Goal: Task Accomplishment & Management: Manage account settings

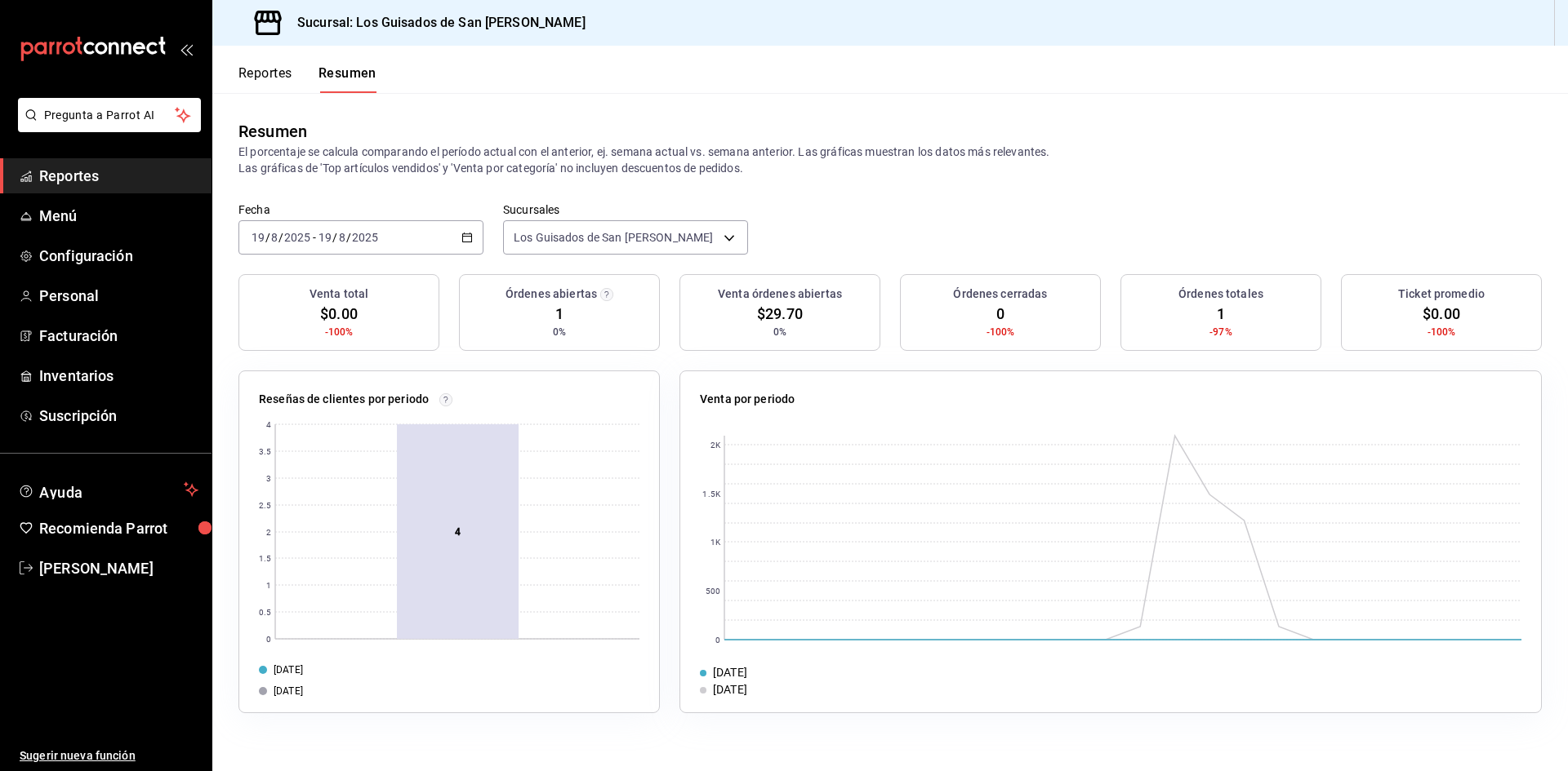
click at [407, 234] on div "[DATE] [DATE] - [DATE] [DATE]" at bounding box center [361, 238] width 245 height 35
click at [297, 295] on span "Hoy" at bounding box center [316, 286] width 127 height 17
click at [459, 246] on div "[DATE] [DATE] - [DATE] [DATE]" at bounding box center [361, 238] width 245 height 35
click at [295, 279] on span "Hoy" at bounding box center [316, 286] width 127 height 17
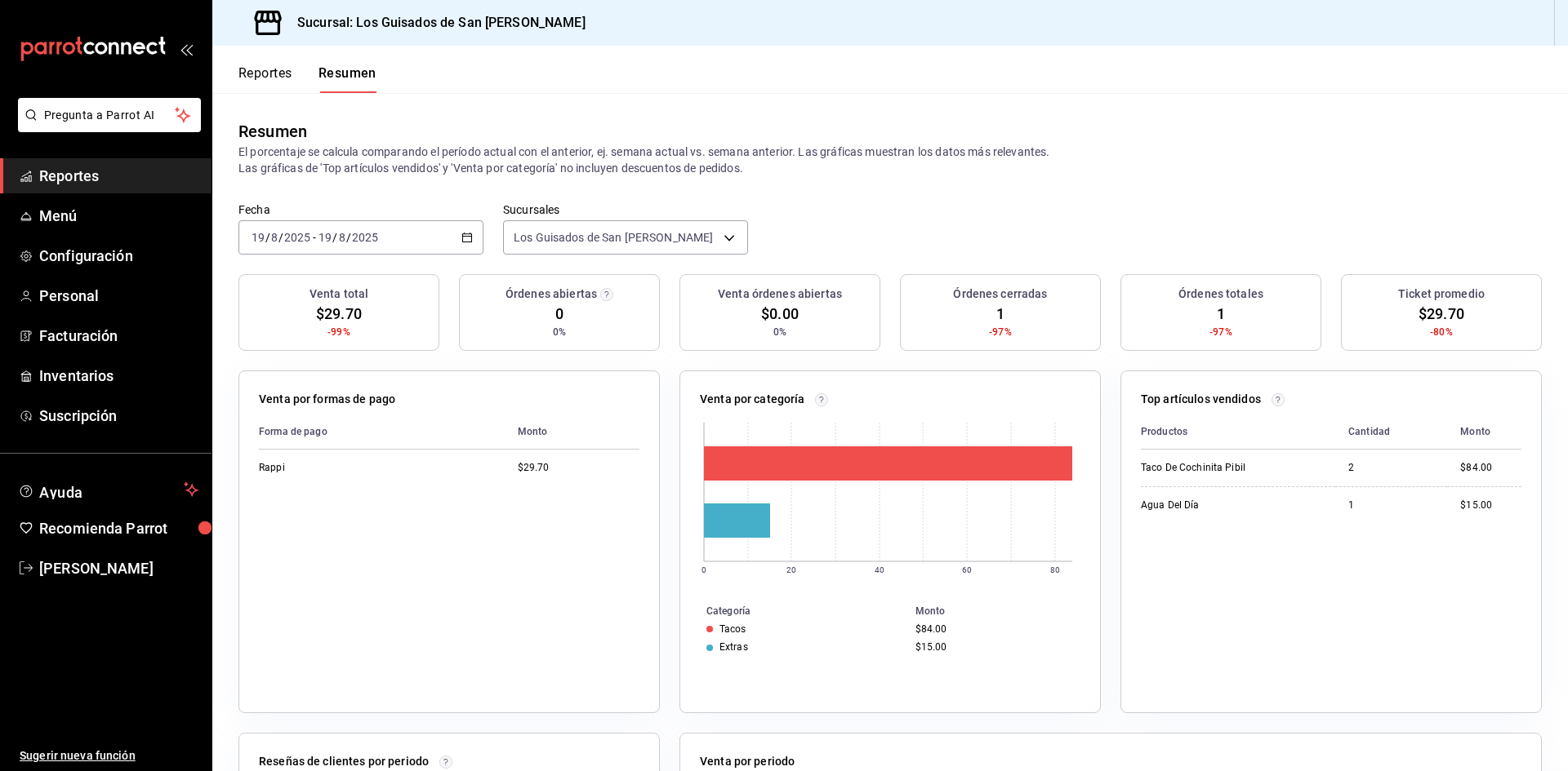
drag, startPoint x: 357, startPoint y: 309, endPoint x: 391, endPoint y: 284, distance: 42.2
click at [357, 309] on span "$29.70" at bounding box center [338, 313] width 46 height 22
click at [456, 240] on div "[DATE] [DATE] - [DATE] [DATE]" at bounding box center [361, 238] width 245 height 35
click at [315, 300] on li "Hoy" at bounding box center [316, 286] width 153 height 37
click at [74, 213] on span "Menú" at bounding box center [118, 215] width 159 height 22
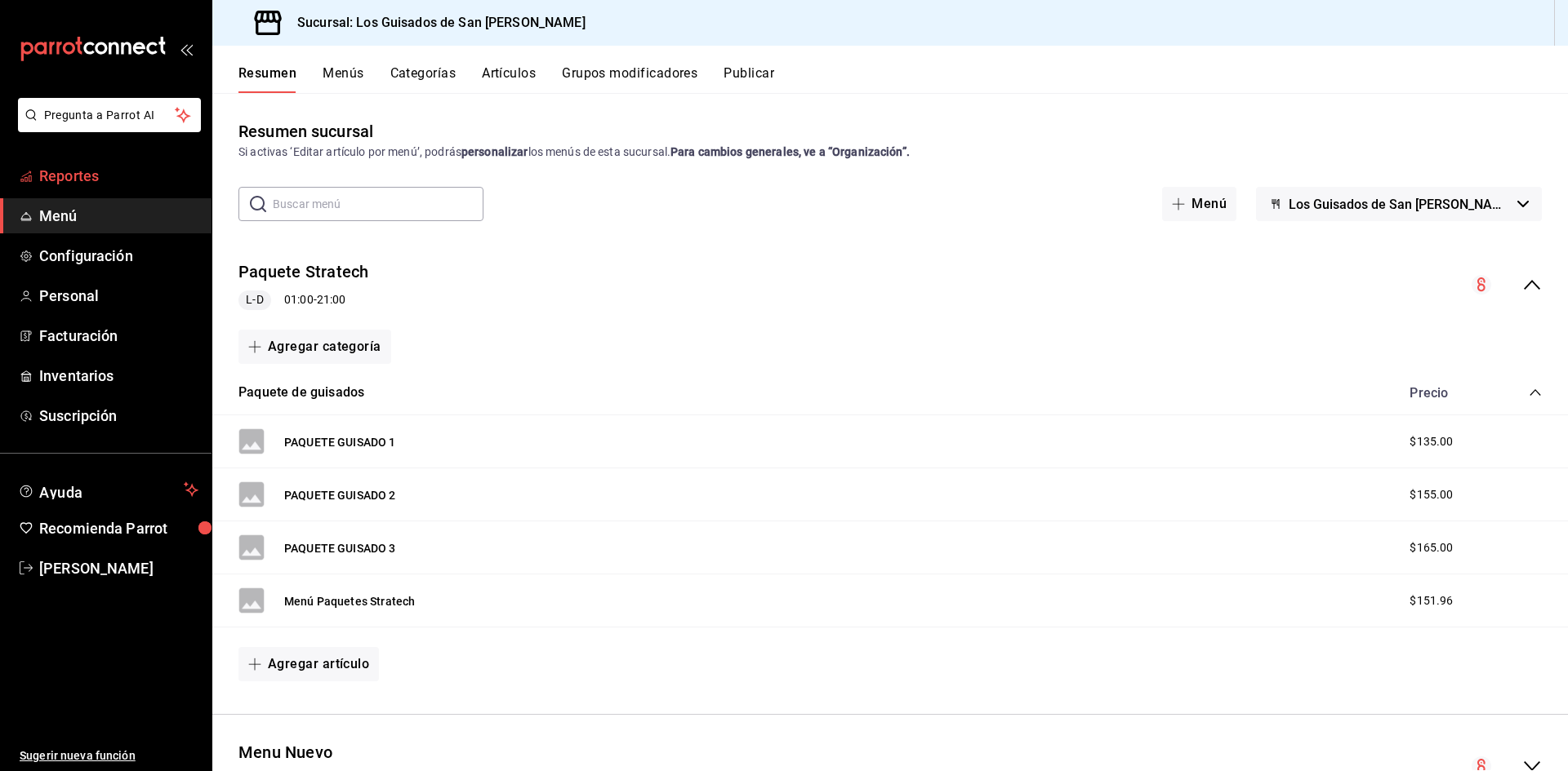
click at [96, 180] on span "Reportes" at bounding box center [118, 176] width 159 height 22
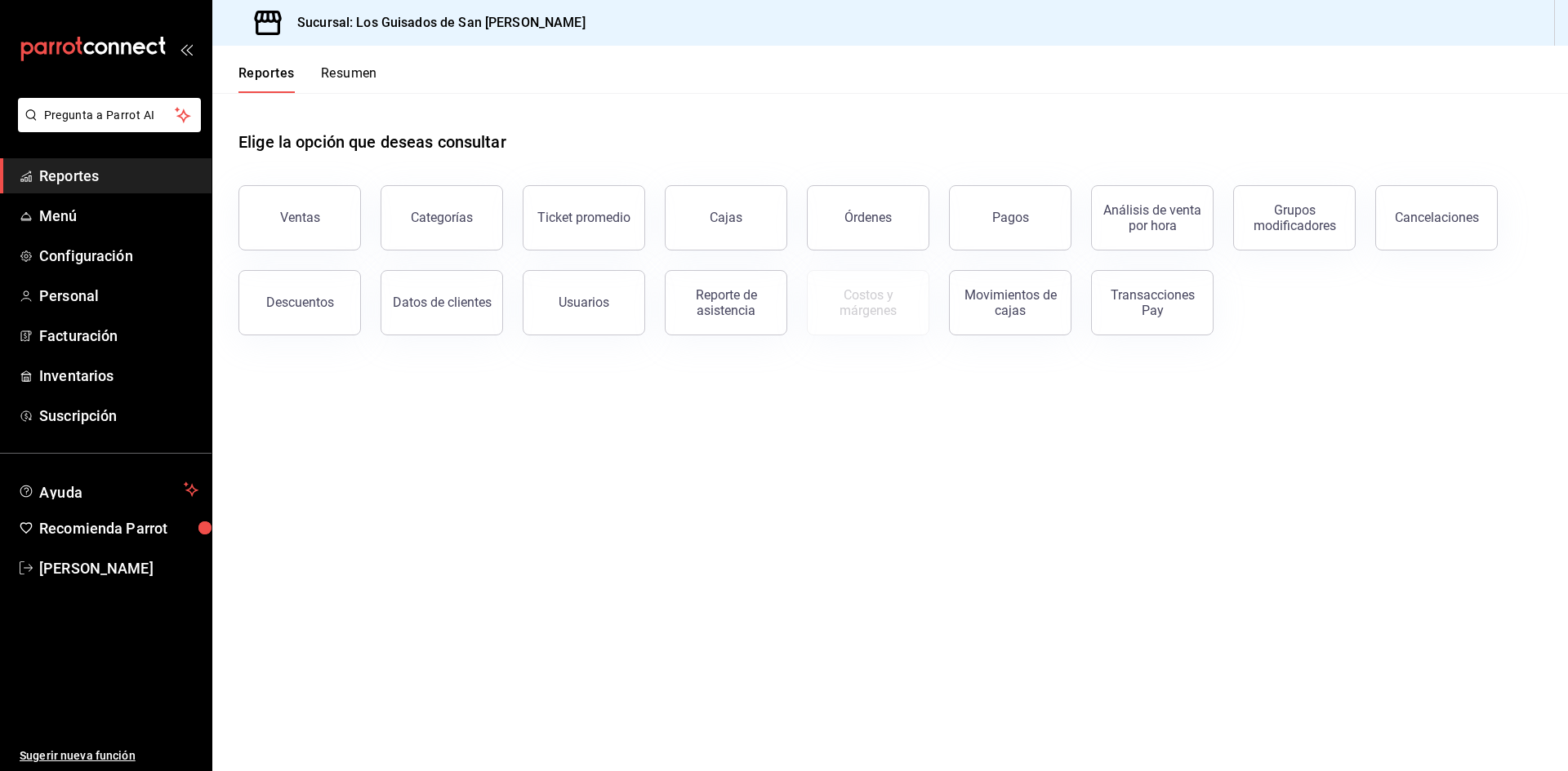
click at [360, 68] on button "Resumen" at bounding box center [349, 80] width 56 height 28
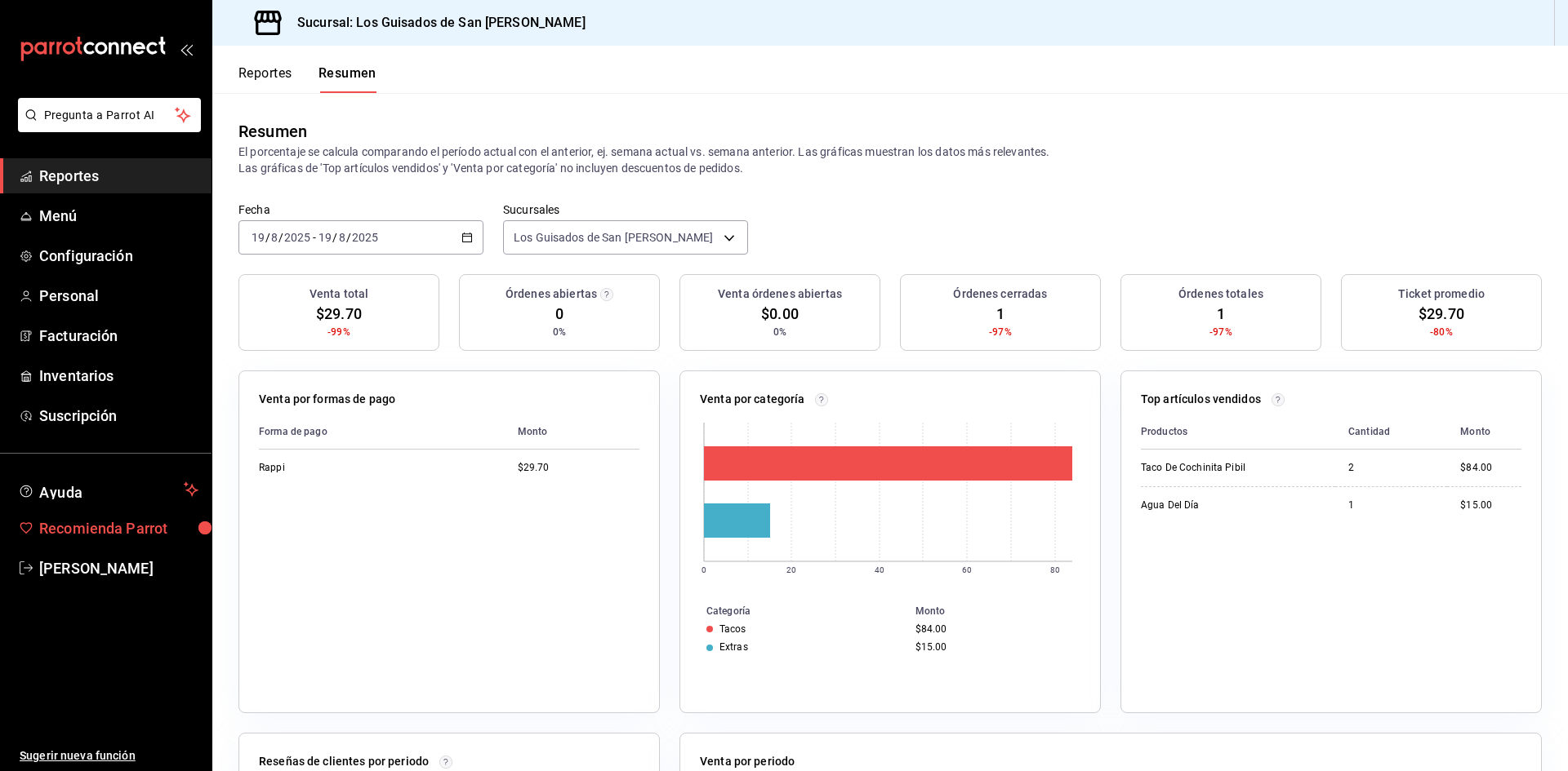
click at [97, 529] on span "Recomienda Parrot" at bounding box center [118, 528] width 159 height 22
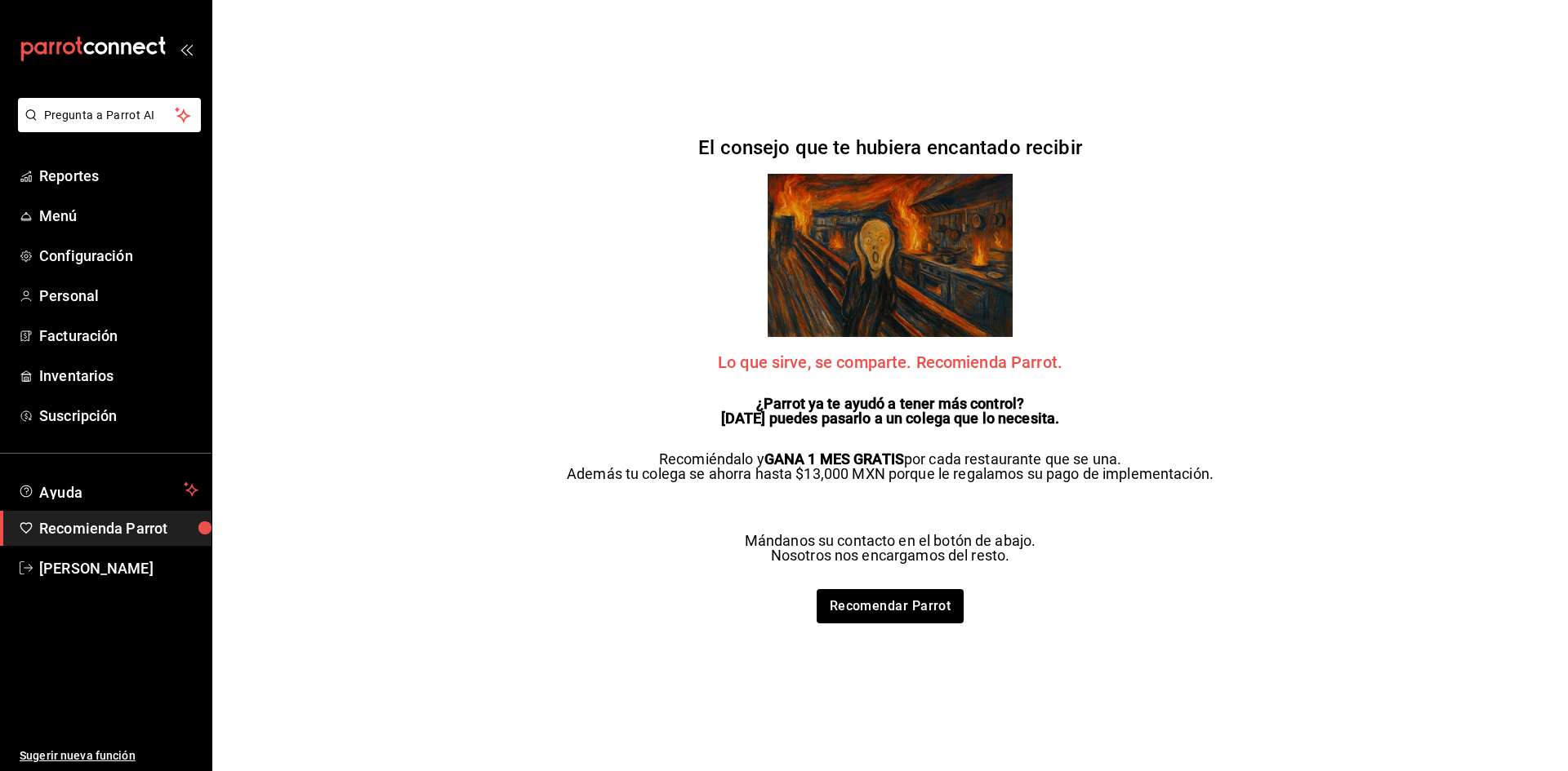
click at [193, 52] on div "mailbox folders" at bounding box center [105, 49] width 211 height 98
click at [190, 48] on icon "open_drawer_menu" at bounding box center [190, 50] width 8 height 12
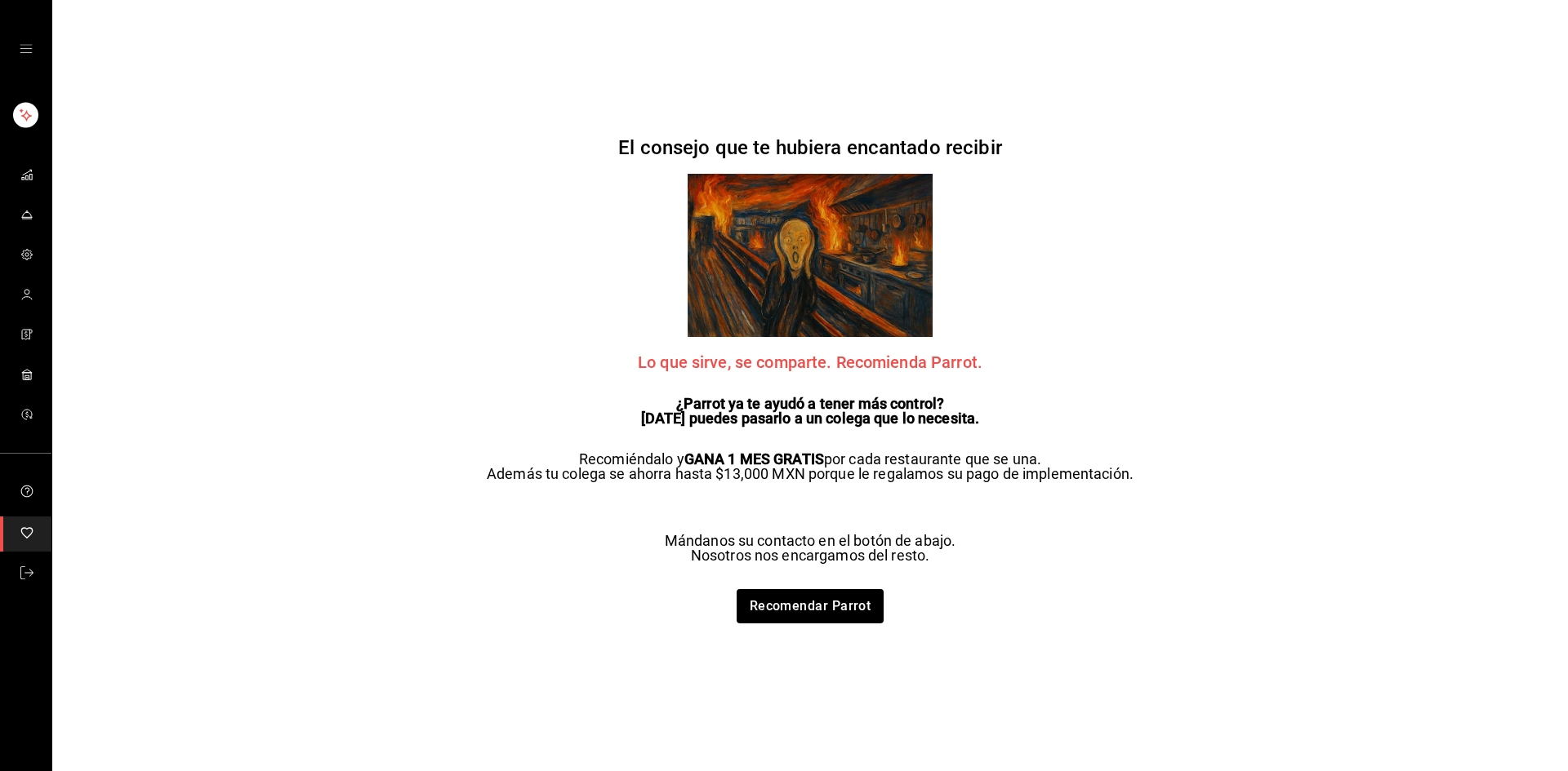
click at [21, 59] on div "mailbox folders" at bounding box center [25, 49] width 52 height 98
click at [23, 39] on div "mailbox folders" at bounding box center [25, 49] width 52 height 98
click at [31, 48] on icon "open drawer" at bounding box center [26, 49] width 13 height 13
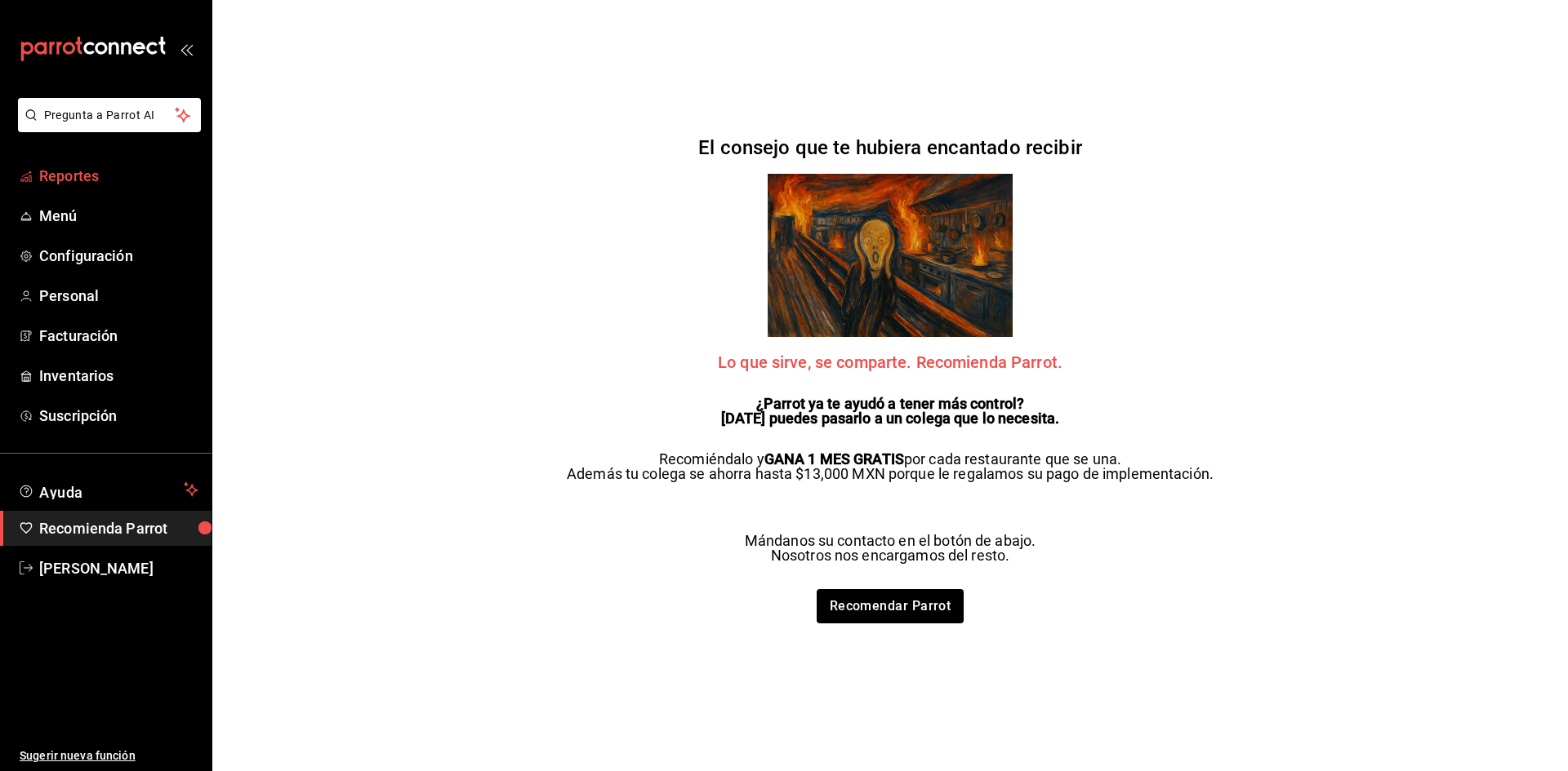
click at [103, 185] on span "Reportes" at bounding box center [118, 176] width 159 height 22
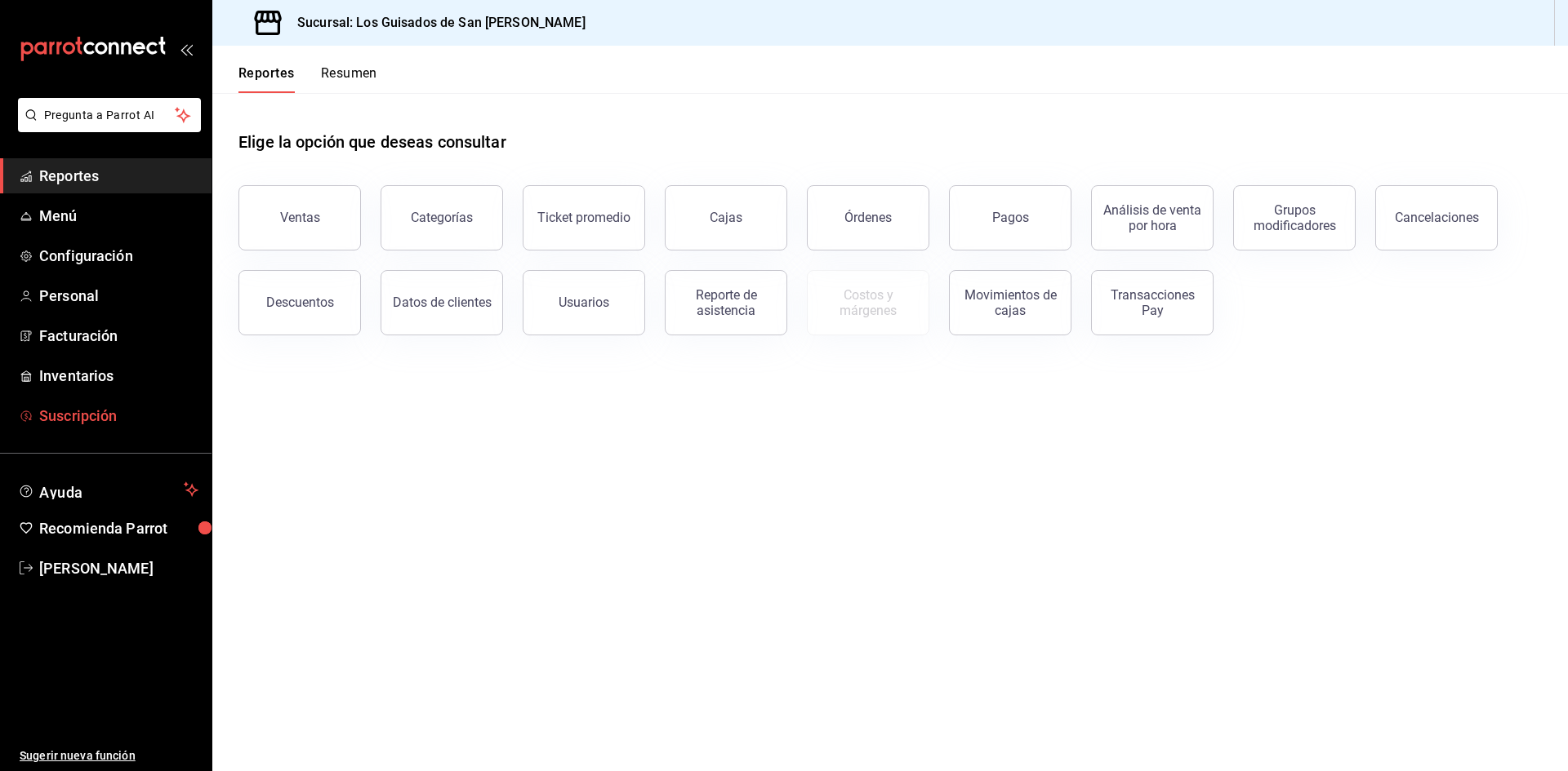
click at [93, 419] on span "Suscripción" at bounding box center [118, 415] width 159 height 22
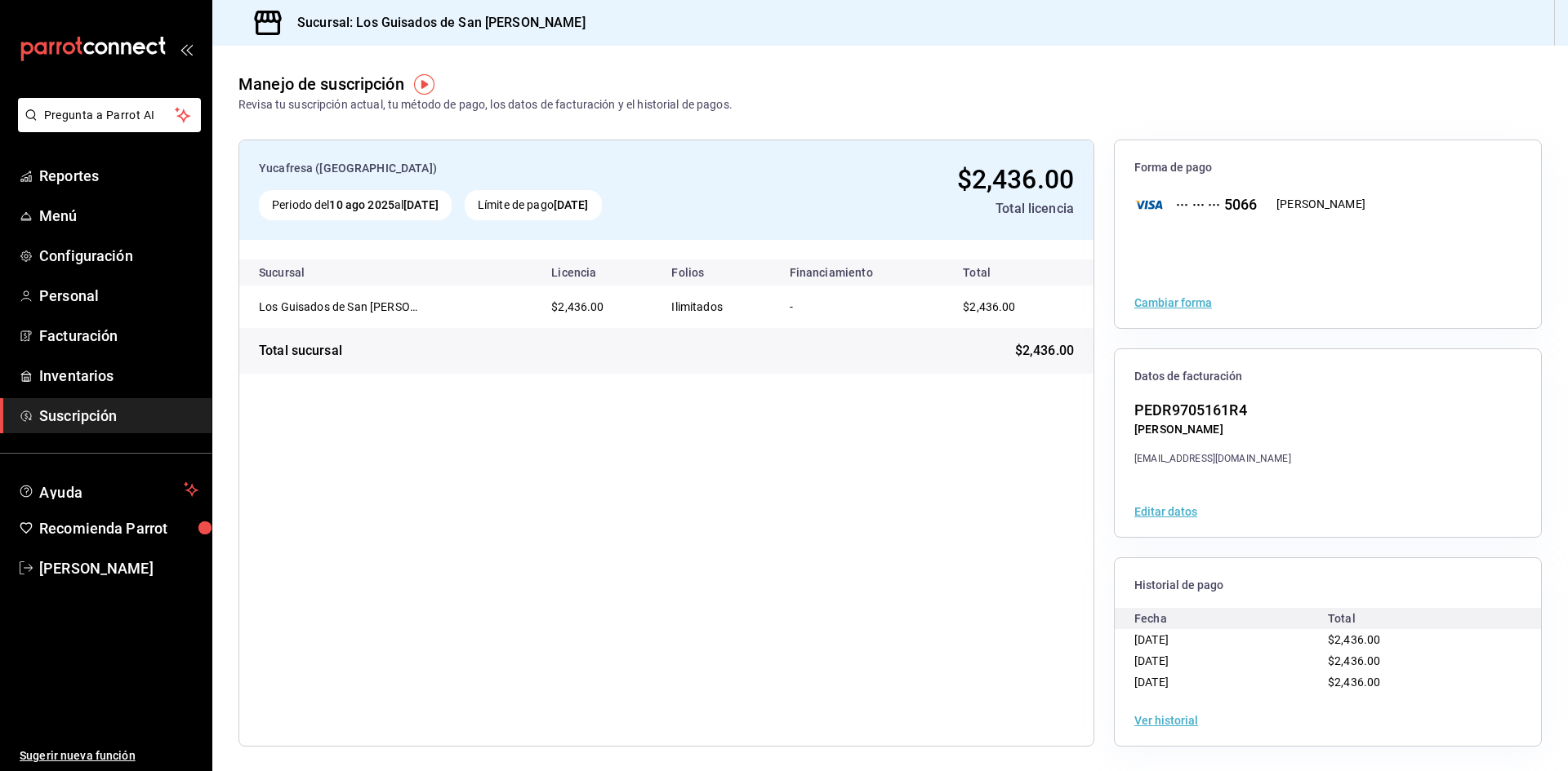
click at [1327, 643] on span "$2,436.00" at bounding box center [1354, 640] width 53 height 13
click at [1178, 710] on div "Ver historial" at bounding box center [1327, 719] width 427 height 51
click at [1176, 716] on button "Ver historial" at bounding box center [1166, 719] width 64 height 11
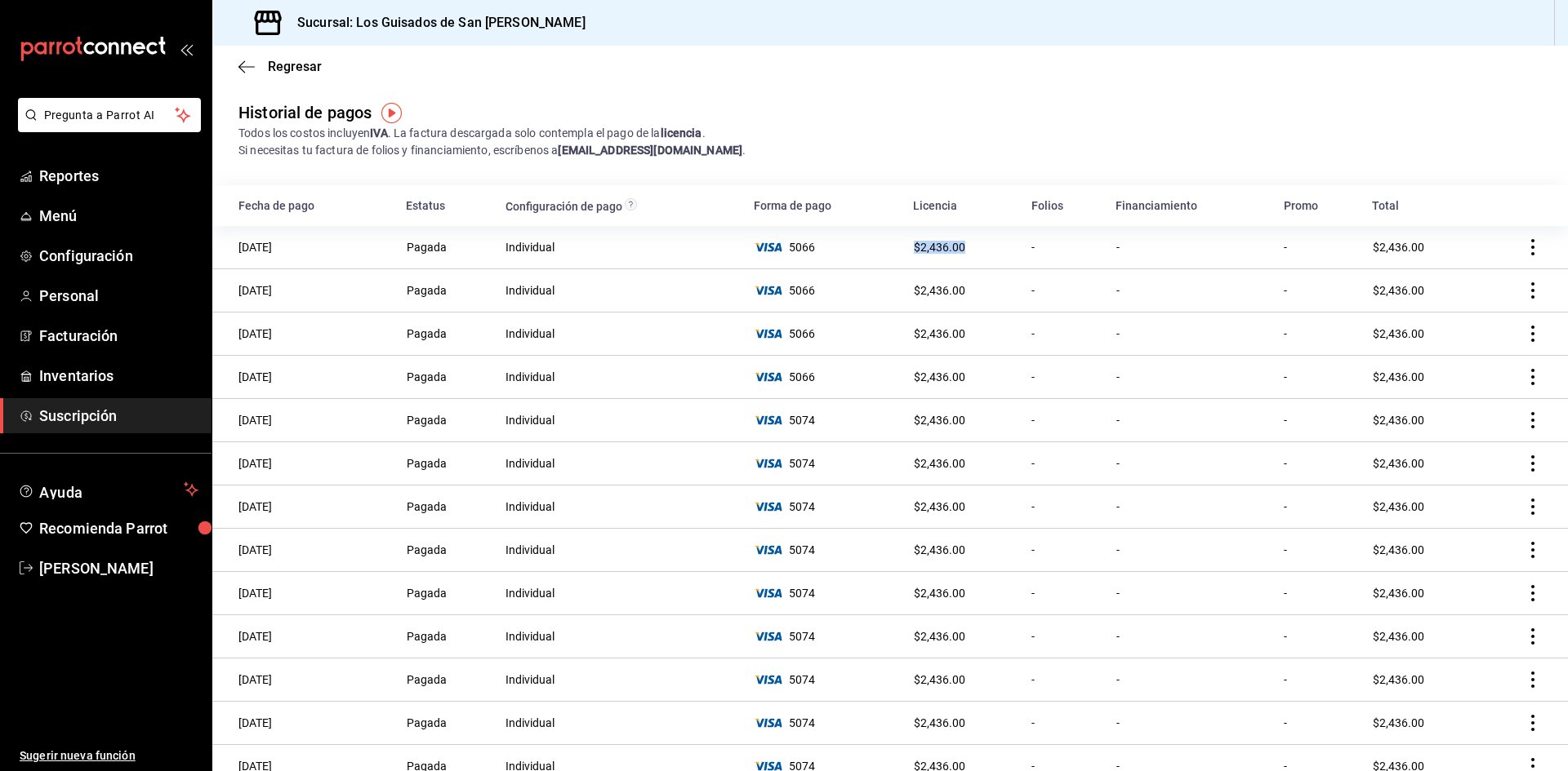
drag, startPoint x: 970, startPoint y: 247, endPoint x: 896, endPoint y: 253, distance: 74.2
click at [896, 253] on tr "[DATE] Pagada Individual 5066 $2,436.00 - - - $2,436.00" at bounding box center [890, 248] width 1356 height 43
copy tr "$2,436.00"
click at [717, 109] on div "Historial de pagos Todos los costos incluyen IVA . La factura descargada solo c…" at bounding box center [890, 130] width 1356 height 59
click at [237, 68] on div "Regresar" at bounding box center [890, 67] width 1356 height 41
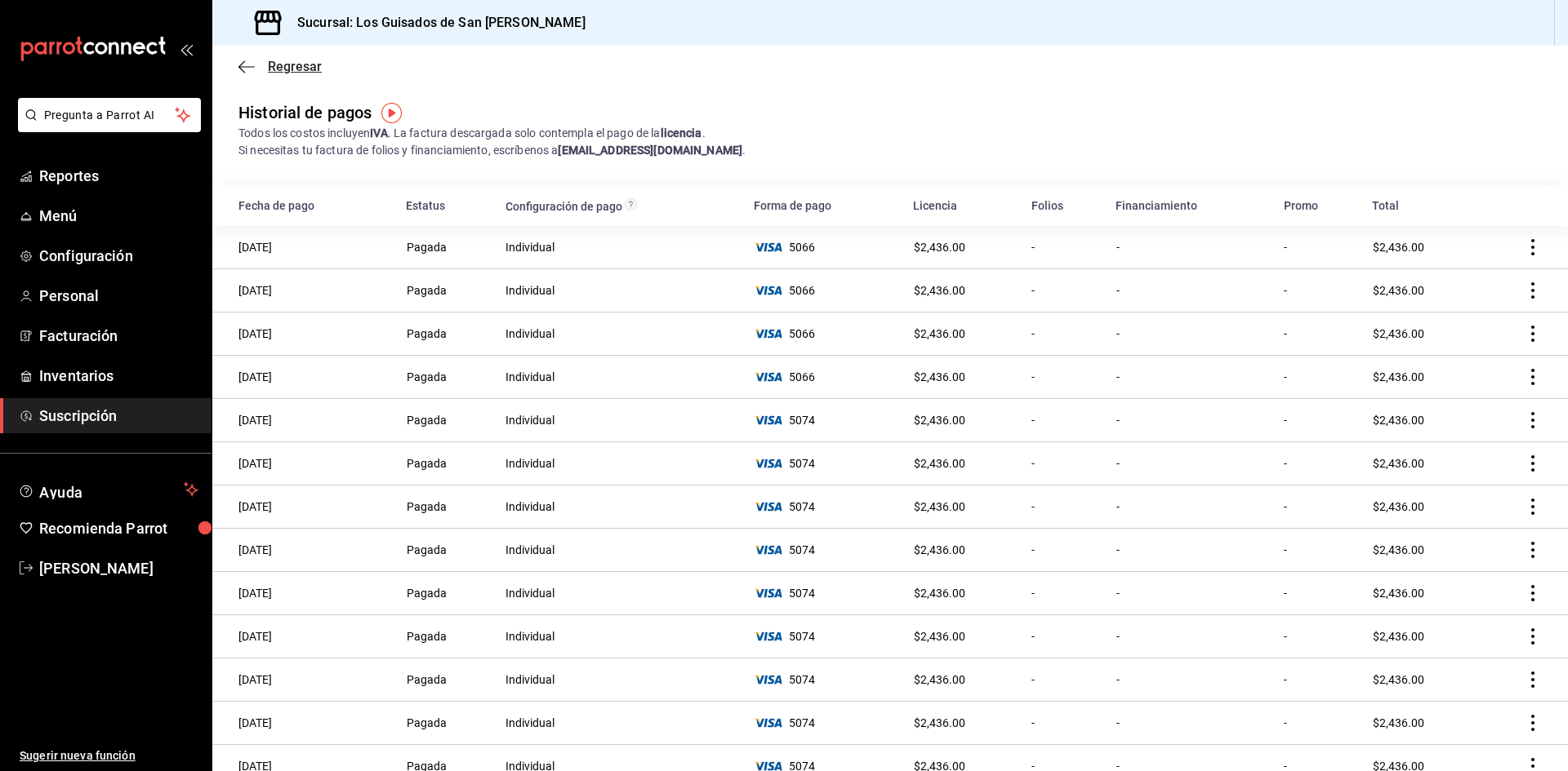
click at [256, 72] on span "Regresar" at bounding box center [280, 67] width 84 height 16
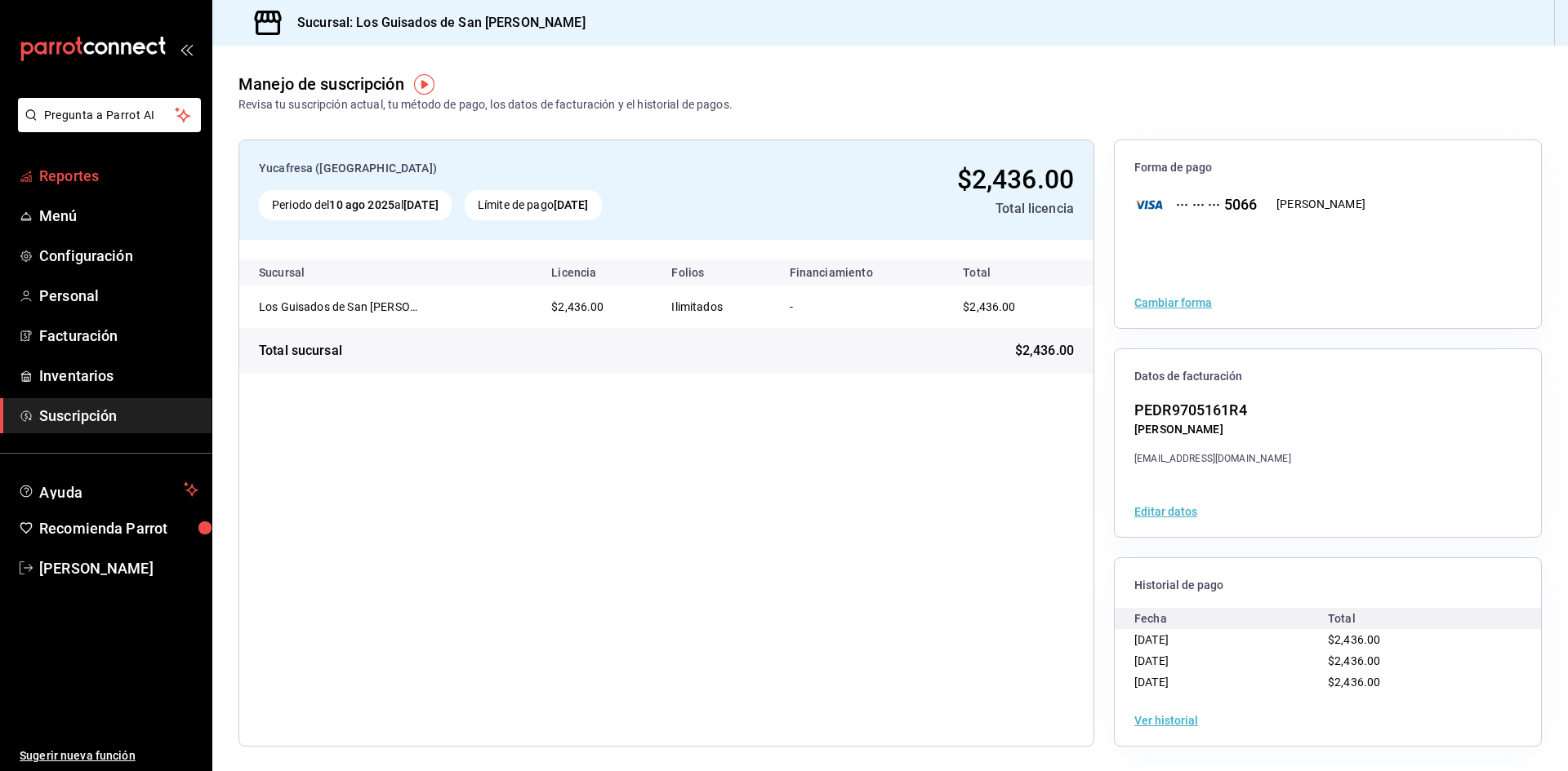
click at [114, 177] on span "Reportes" at bounding box center [118, 176] width 159 height 22
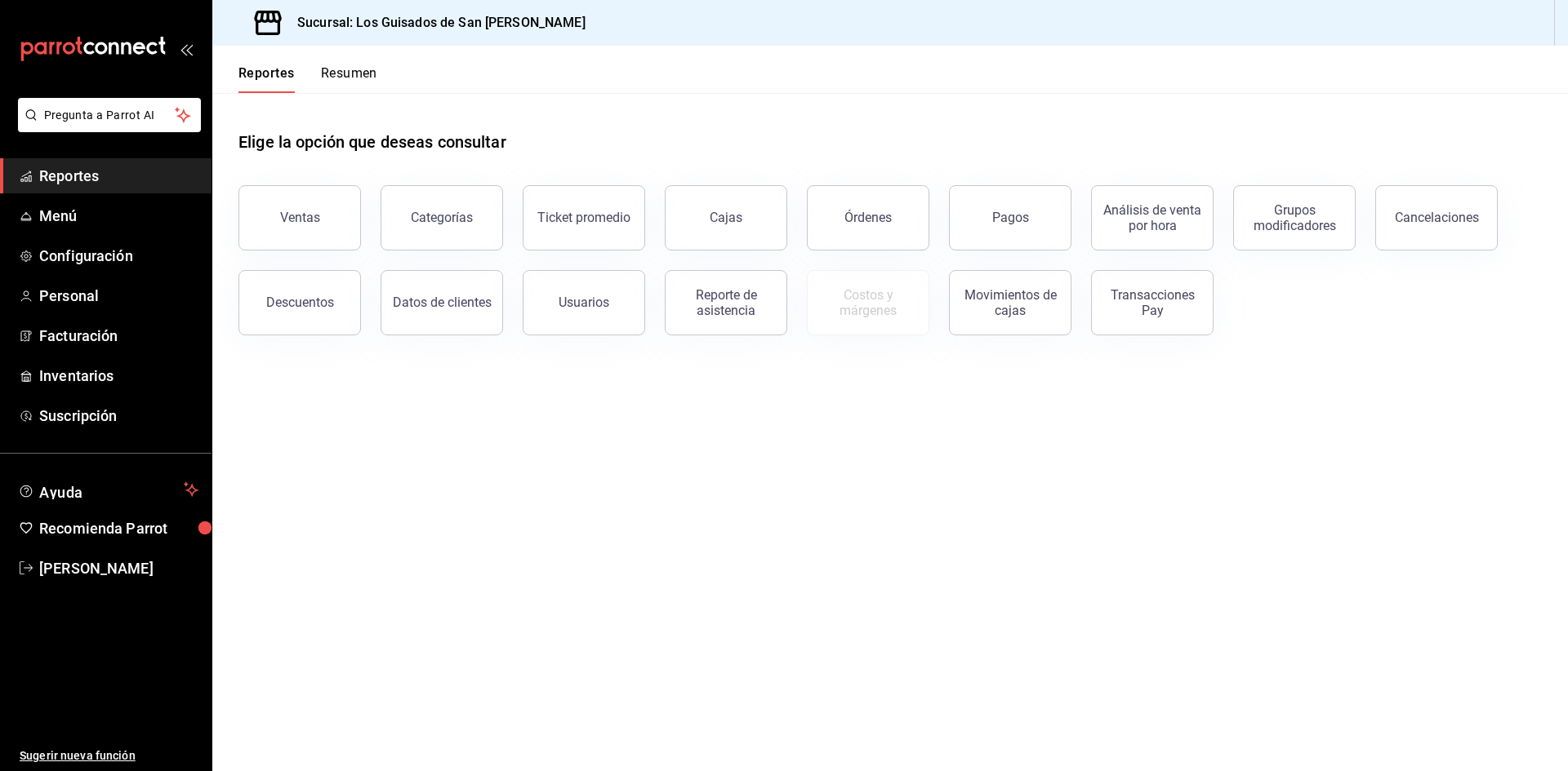
click at [352, 76] on button "Resumen" at bounding box center [349, 80] width 56 height 28
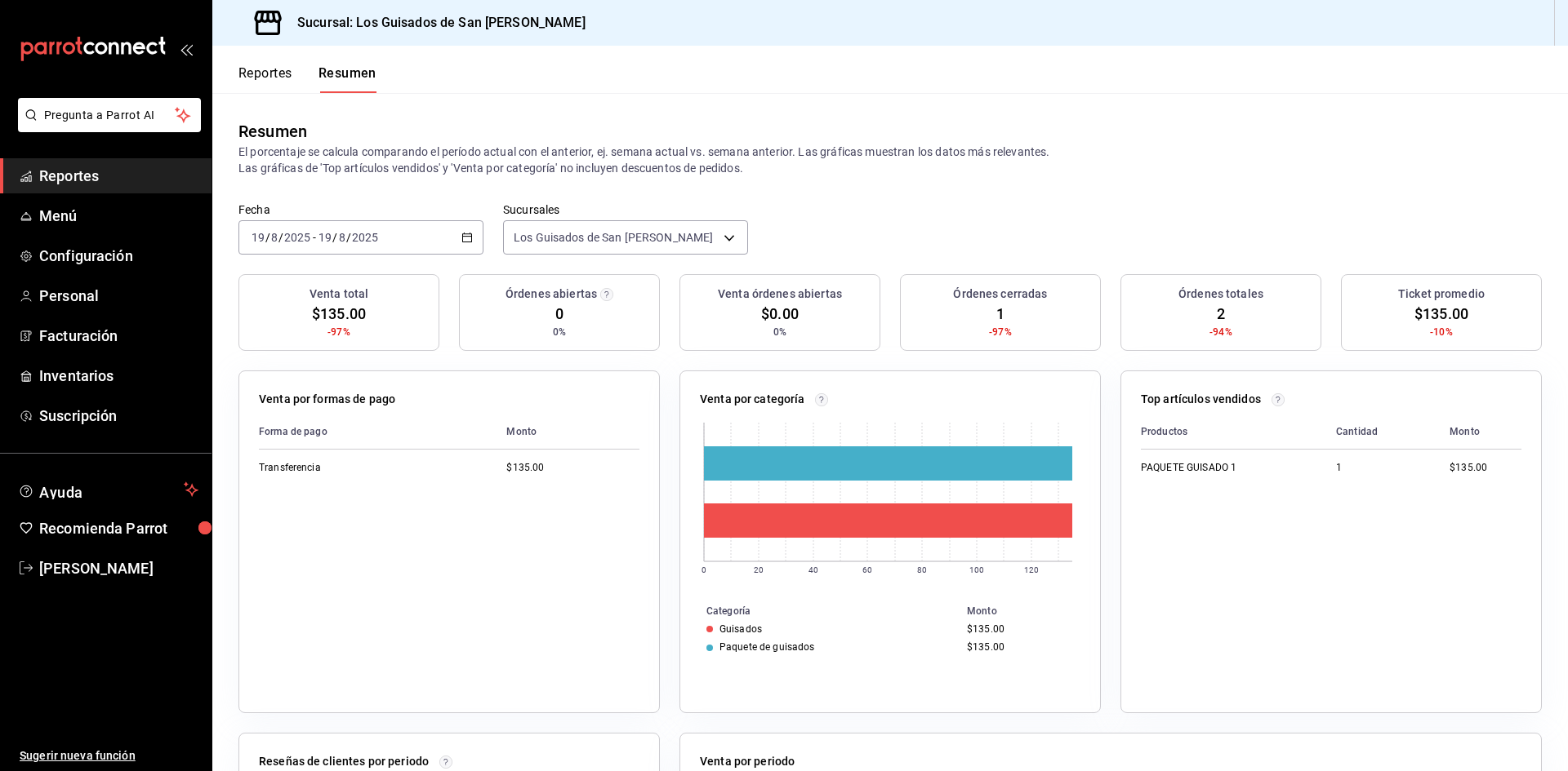
click at [459, 229] on div "[DATE] [DATE] - [DATE] [DATE]" at bounding box center [361, 238] width 245 height 35
click at [334, 295] on span "Hoy" at bounding box center [316, 286] width 127 height 17
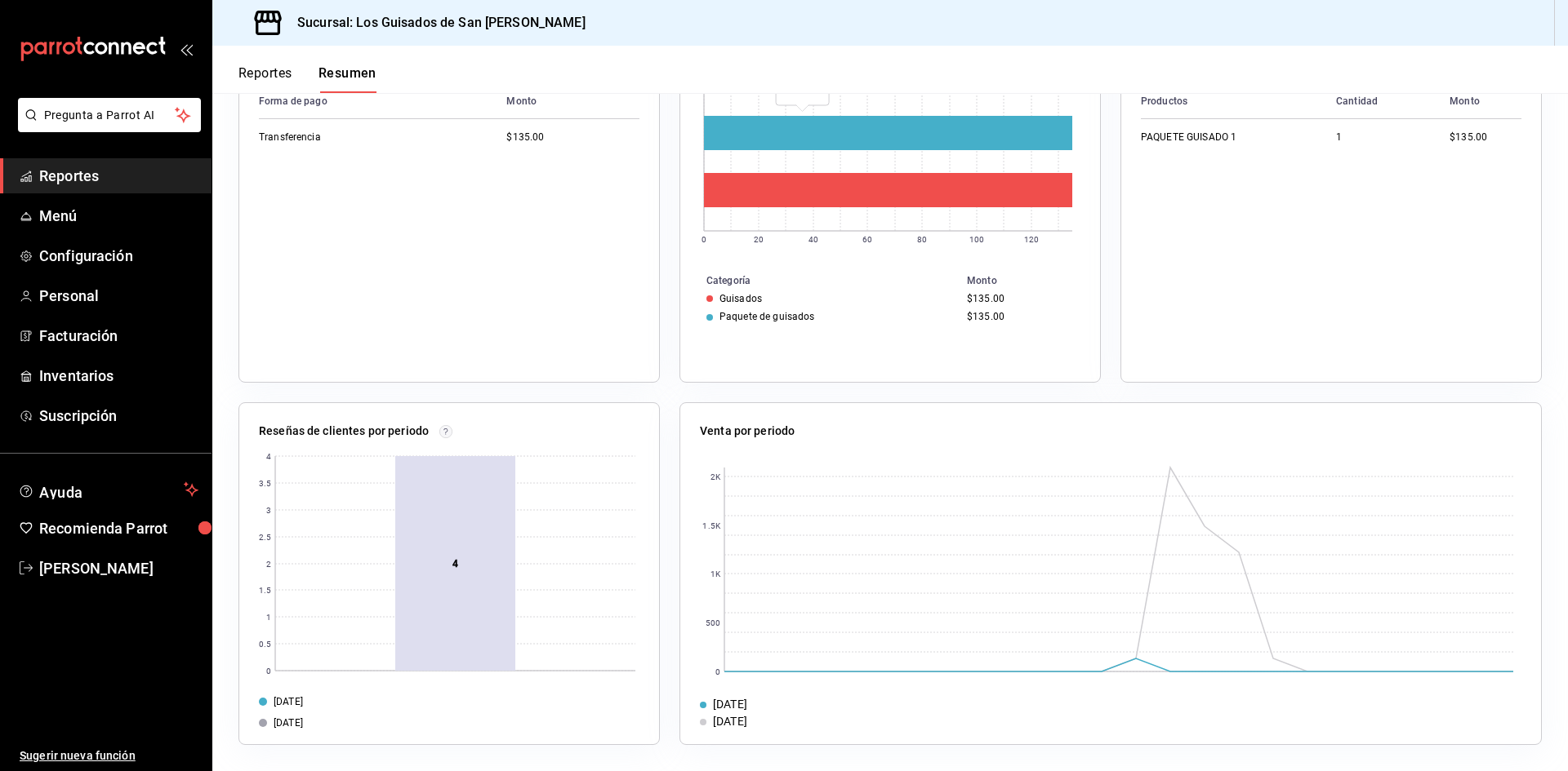
scroll to position [4, 0]
